Goal: Task Accomplishment & Management: Use online tool/utility

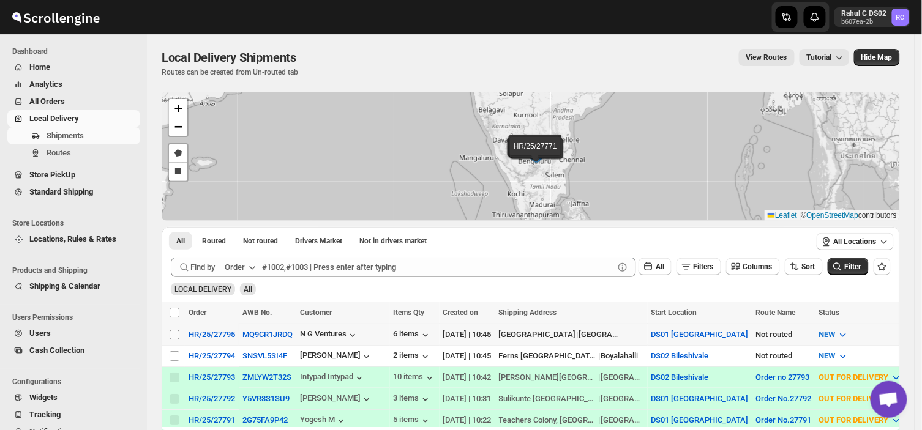
click at [173, 335] on input "Select shipment" at bounding box center [175, 335] width 10 height 10
checkbox input "true"
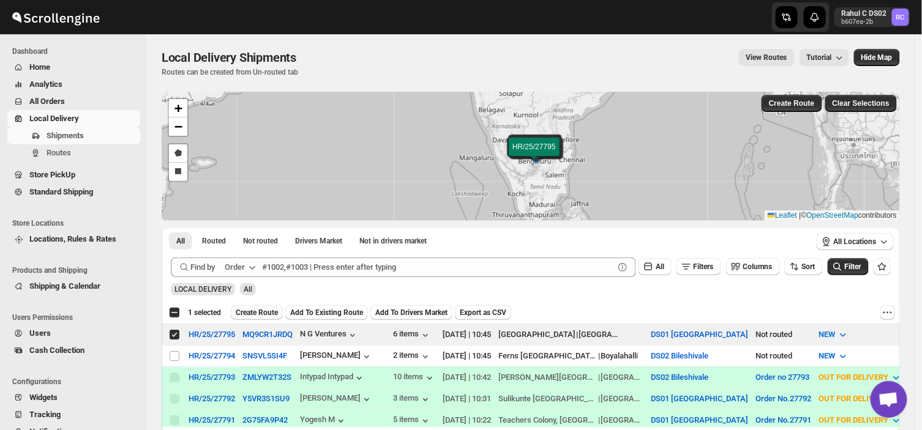
click at [256, 310] on span "Create Route" at bounding box center [257, 313] width 42 height 10
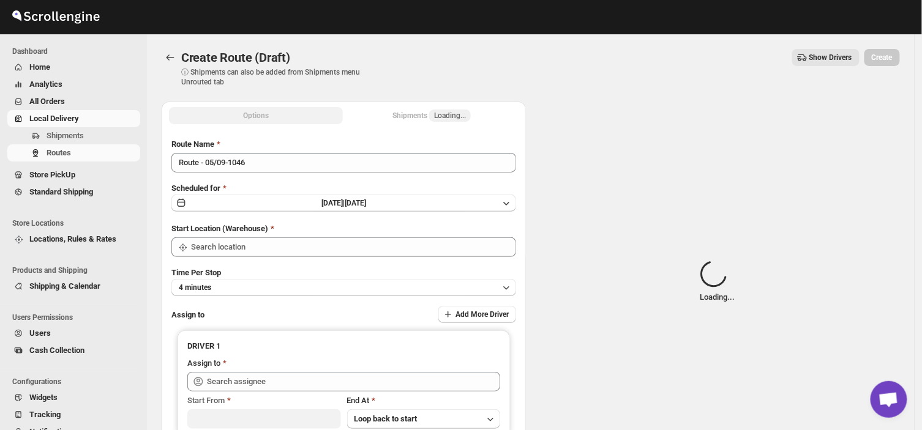
type input "DS01 [GEOGRAPHIC_DATA]"
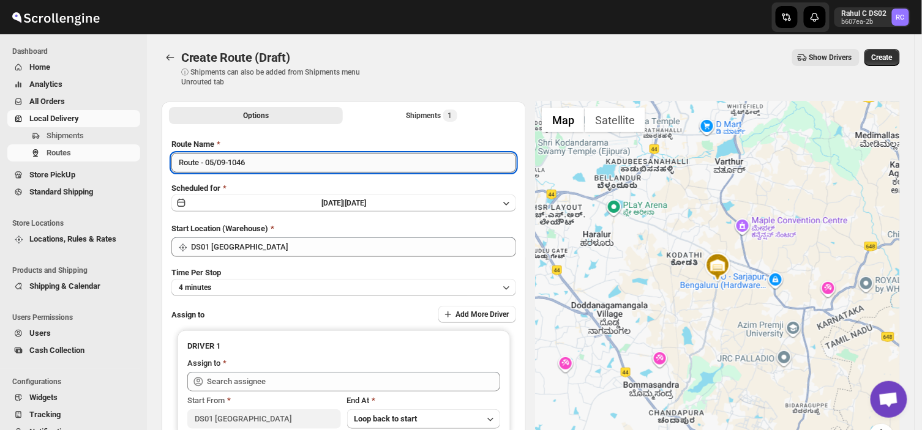
click at [249, 156] on input "Route - 05/09-1046" at bounding box center [343, 163] width 345 height 20
type input "R"
type input "0"
type input "o"
type input "Order no 27795"
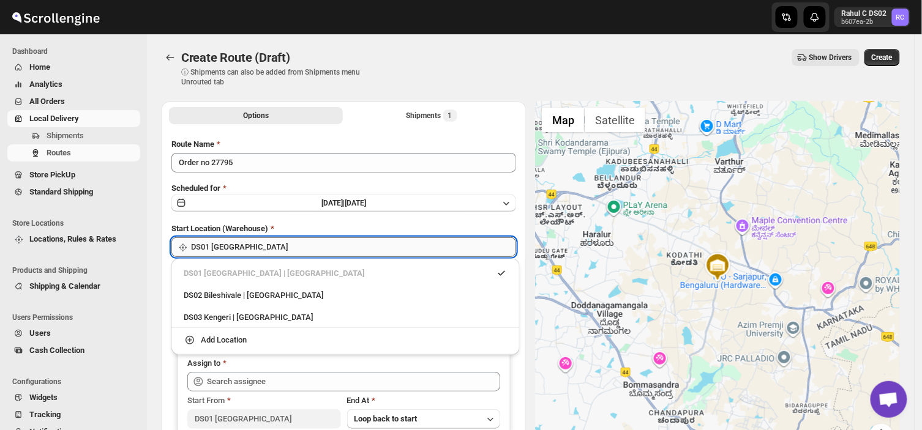
click at [273, 242] on input "DS01 [GEOGRAPHIC_DATA]" at bounding box center [353, 248] width 325 height 20
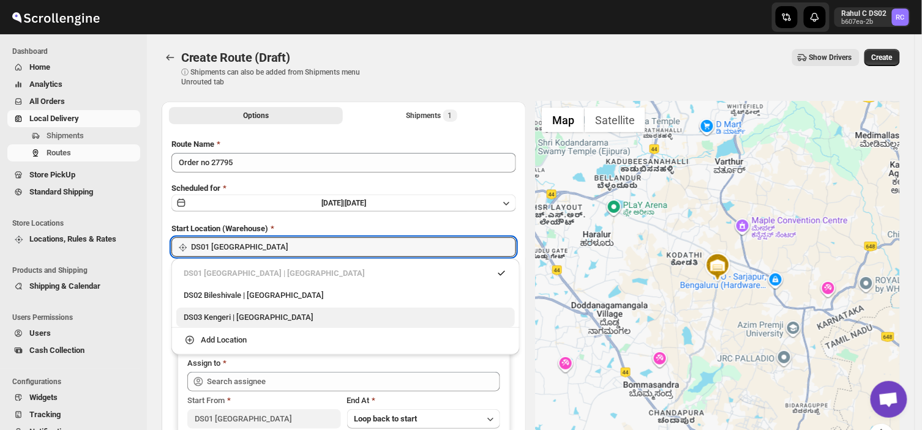
click at [228, 317] on div "DS03 Kengeri | [GEOGRAPHIC_DATA]" at bounding box center [346, 318] width 324 height 12
type input "DS03 Kengeri"
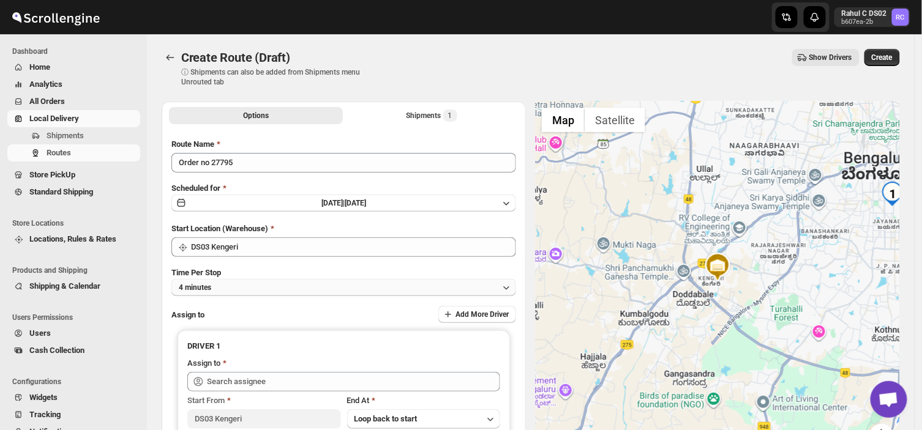
click at [231, 287] on button "4 minutes" at bounding box center [343, 287] width 345 height 17
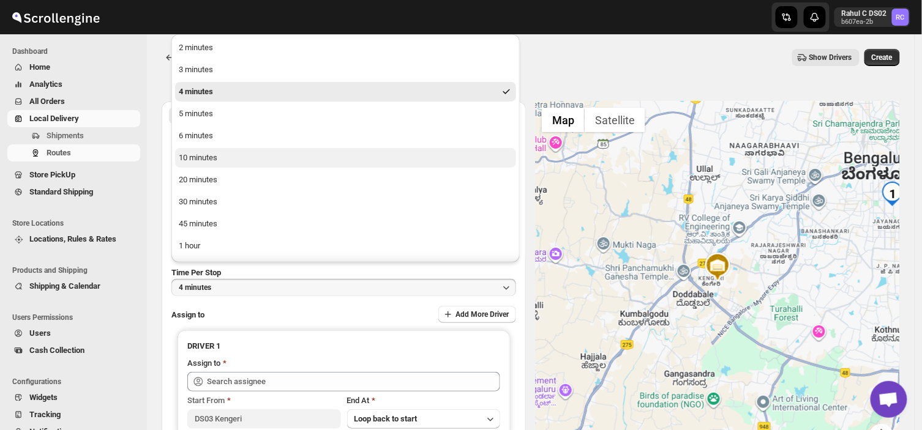
click at [231, 160] on button "10 minutes" at bounding box center [345, 158] width 341 height 20
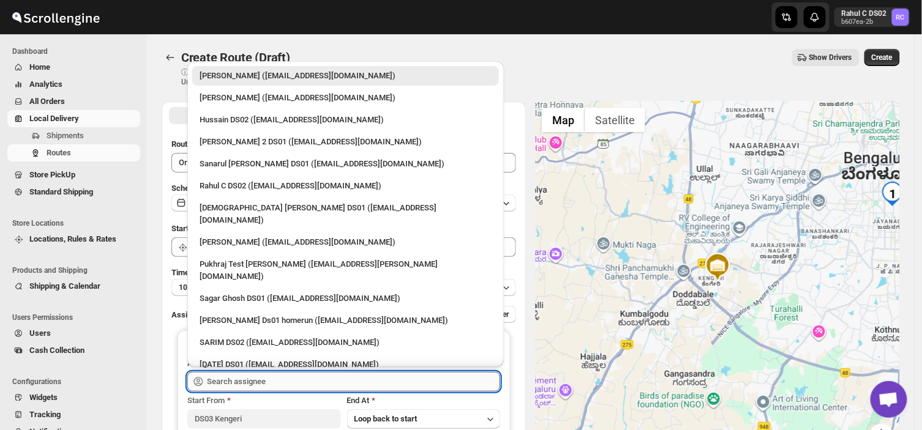
click at [284, 377] on input "text" at bounding box center [353, 382] width 293 height 20
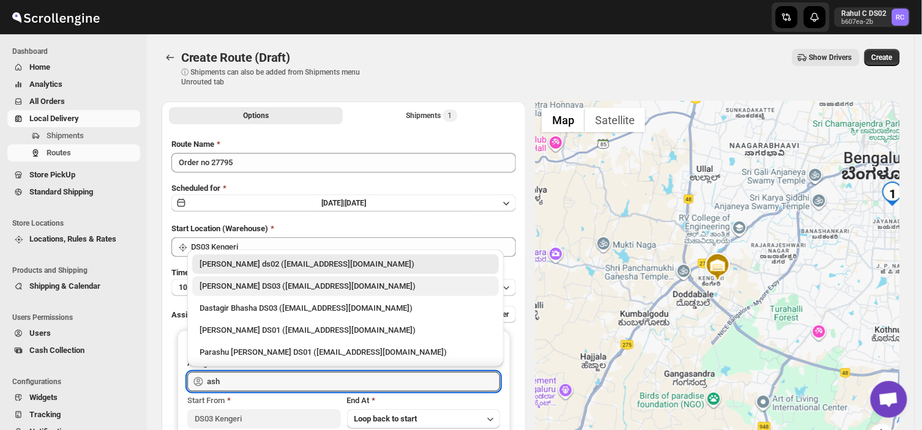
click at [310, 290] on div "[PERSON_NAME] DS03 ([EMAIL_ADDRESS][DOMAIN_NAME])" at bounding box center [346, 286] width 292 height 12
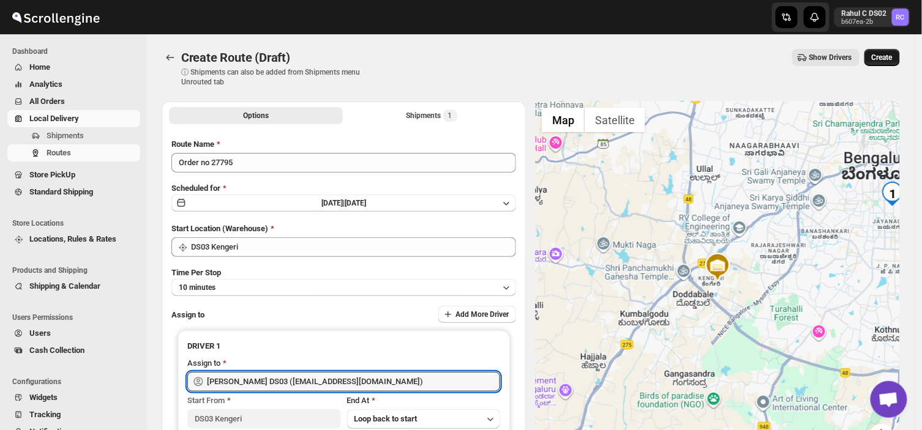
type input "[PERSON_NAME] DS03 ([EMAIL_ADDRESS][DOMAIN_NAME])"
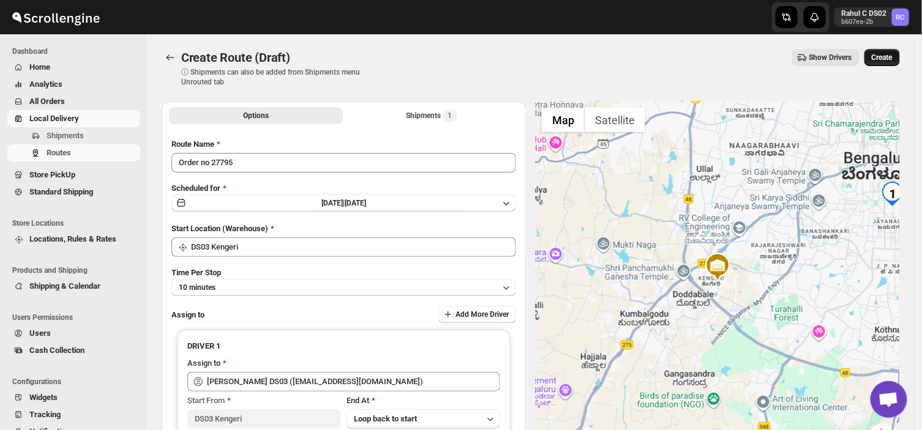
click at [893, 57] on span "Create" at bounding box center [882, 58] width 21 height 10
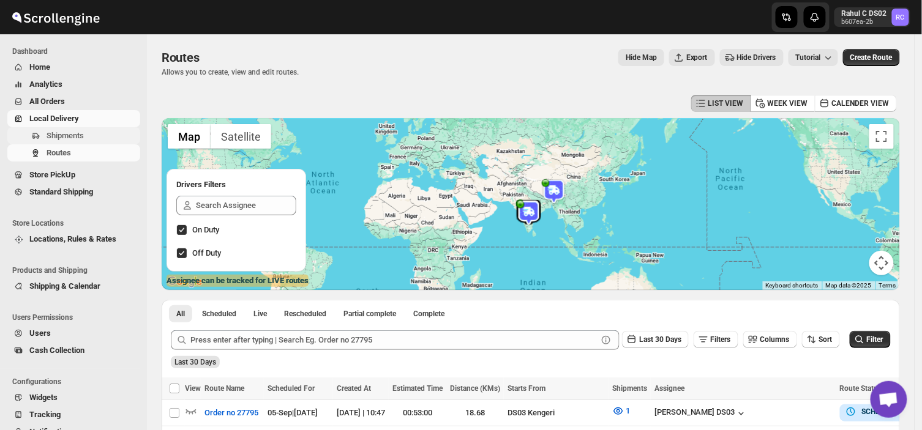
click at [86, 137] on span "Shipments" at bounding box center [92, 136] width 91 height 12
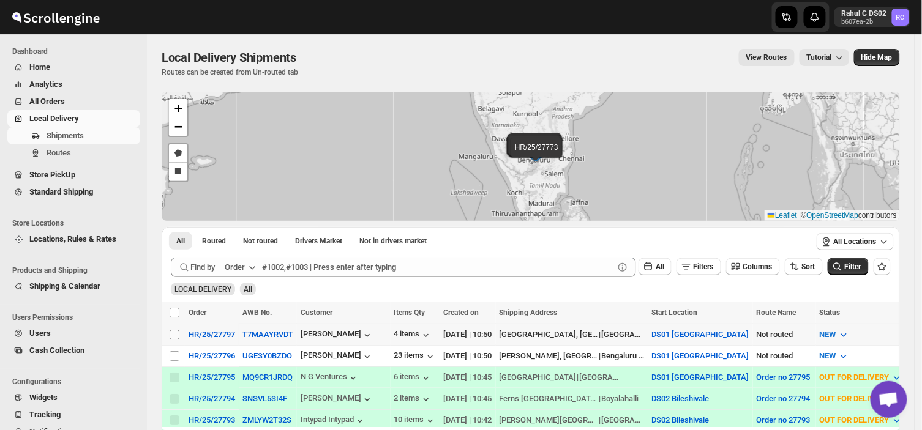
click at [173, 331] on input "Select shipment" at bounding box center [175, 335] width 10 height 10
checkbox input "true"
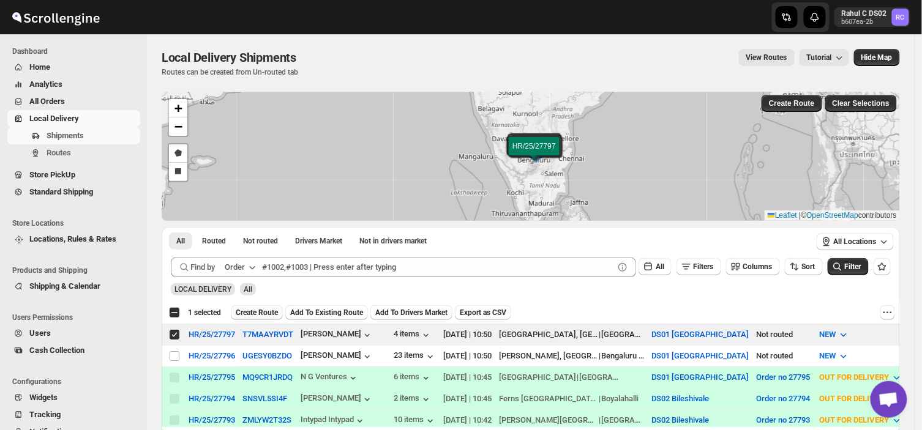
click at [255, 312] on span "Create Route" at bounding box center [257, 313] width 42 height 10
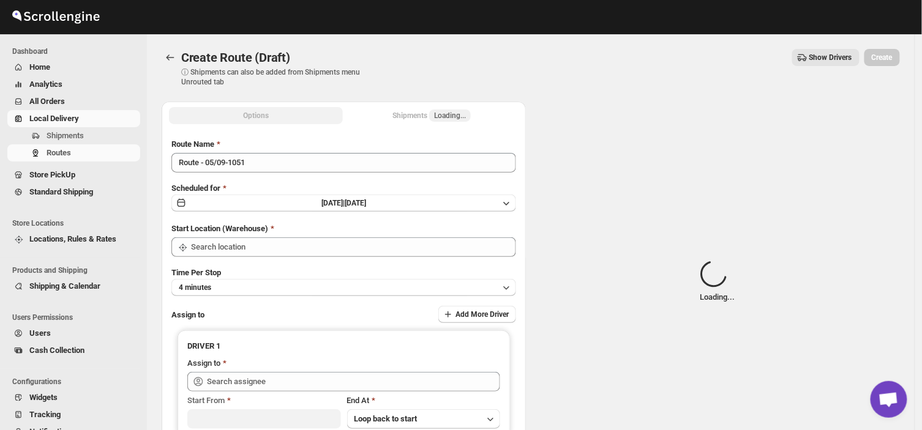
type input "DS01 [GEOGRAPHIC_DATA]"
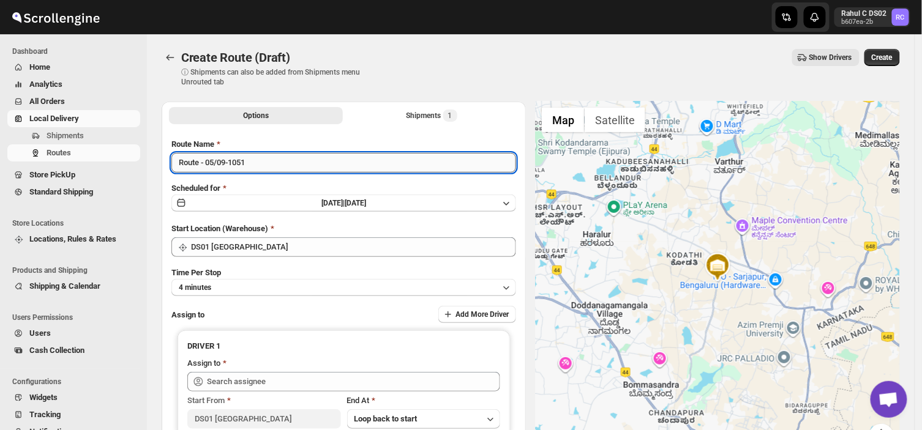
click at [254, 163] on input "Route - 05/09-1051" at bounding box center [343, 163] width 345 height 20
type input "R"
type input "Order no 27797"
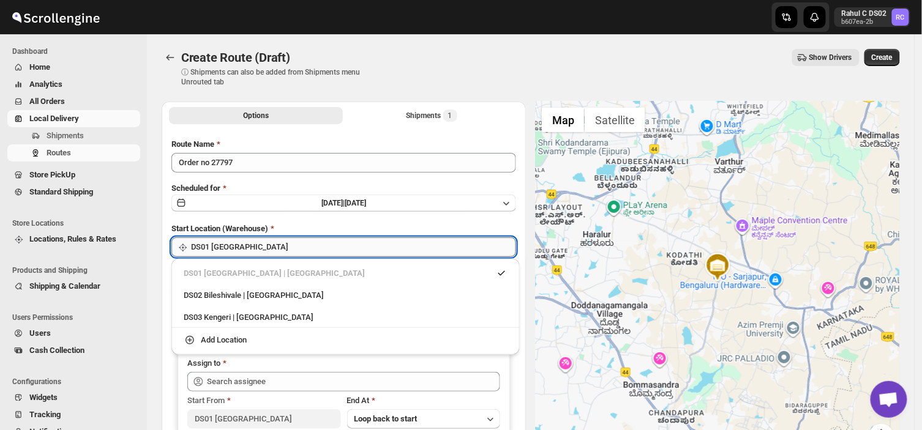
click at [274, 251] on input "DS01 [GEOGRAPHIC_DATA]" at bounding box center [353, 248] width 325 height 20
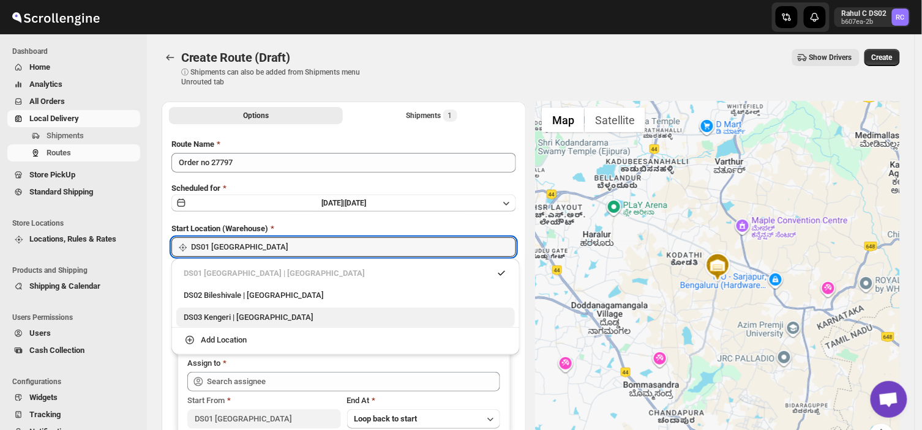
click at [217, 315] on div "DS03 Kengeri | [GEOGRAPHIC_DATA]" at bounding box center [346, 318] width 324 height 12
type input "DS03 Kengeri"
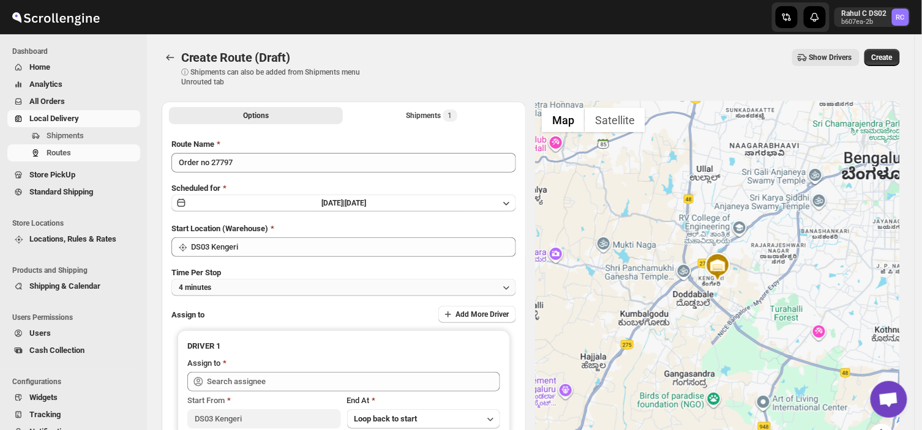
click at [233, 284] on button "4 minutes" at bounding box center [343, 287] width 345 height 17
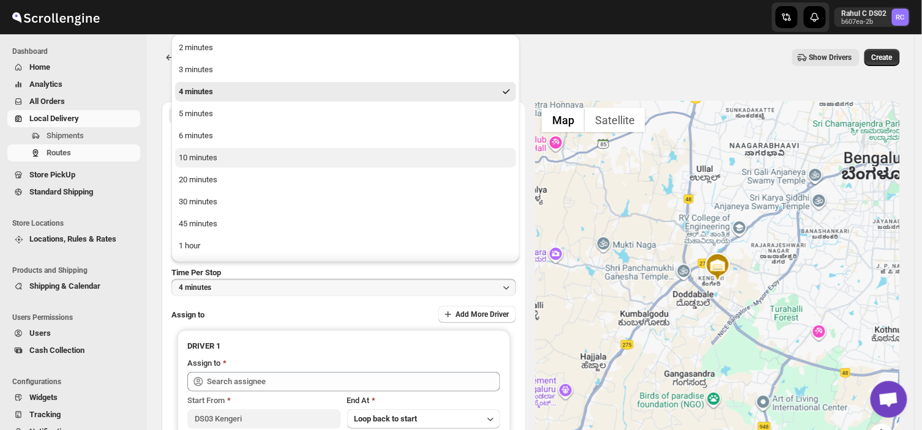
click at [207, 156] on div "10 minutes" at bounding box center [198, 158] width 39 height 12
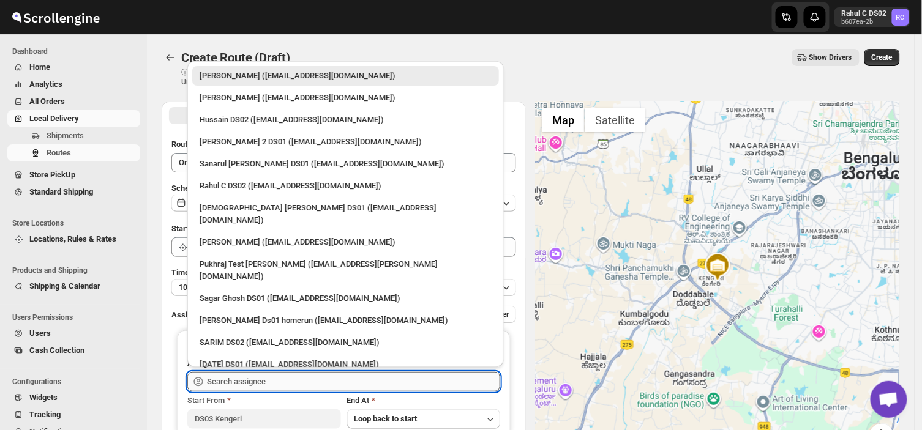
click at [276, 383] on input "text" at bounding box center [353, 382] width 293 height 20
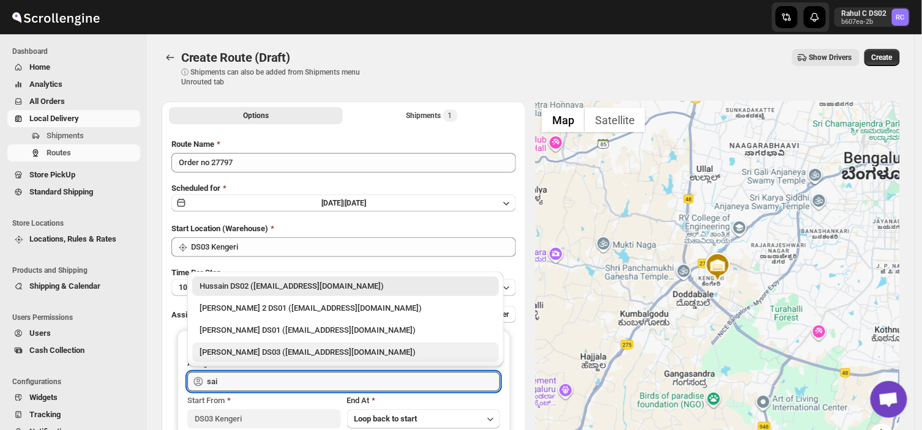
click at [250, 350] on div "[PERSON_NAME] DS03 ([EMAIL_ADDRESS][DOMAIN_NAME])" at bounding box center [346, 353] width 292 height 12
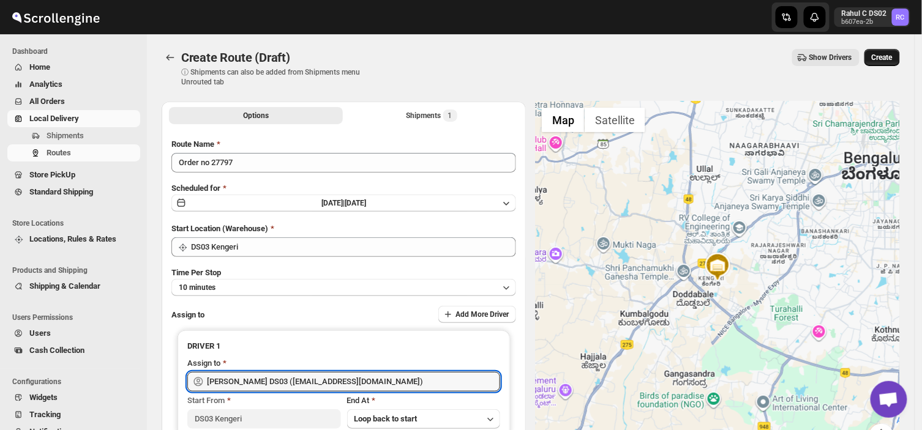
type input "[PERSON_NAME] DS03 ([EMAIL_ADDRESS][DOMAIN_NAME])"
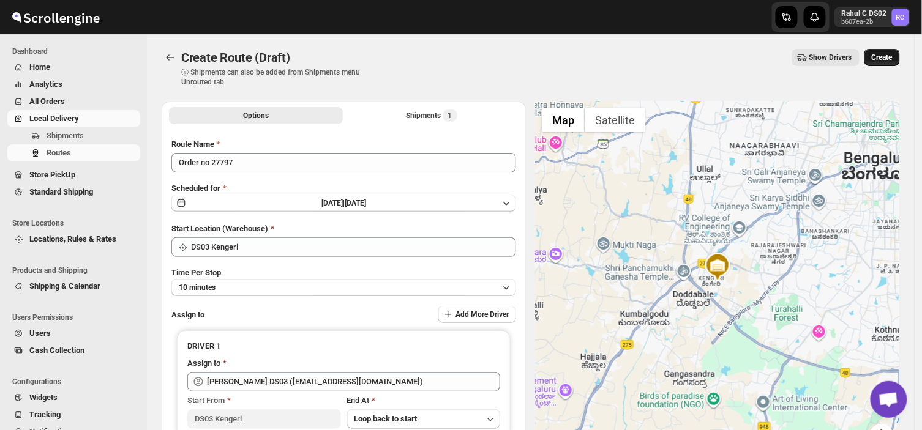
click at [892, 54] on span "Create" at bounding box center [882, 58] width 21 height 10
